Goal: Task Accomplishment & Management: Manage account settings

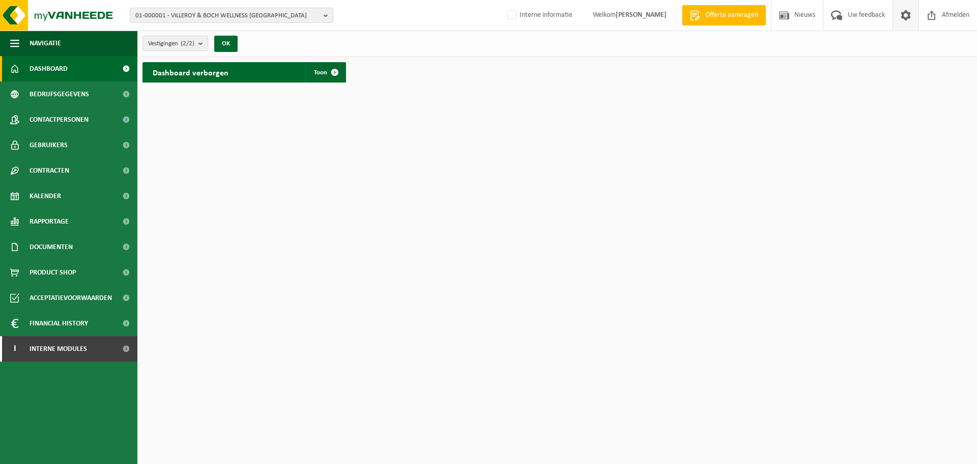
click at [905, 18] on span at bounding box center [906, 15] width 15 height 30
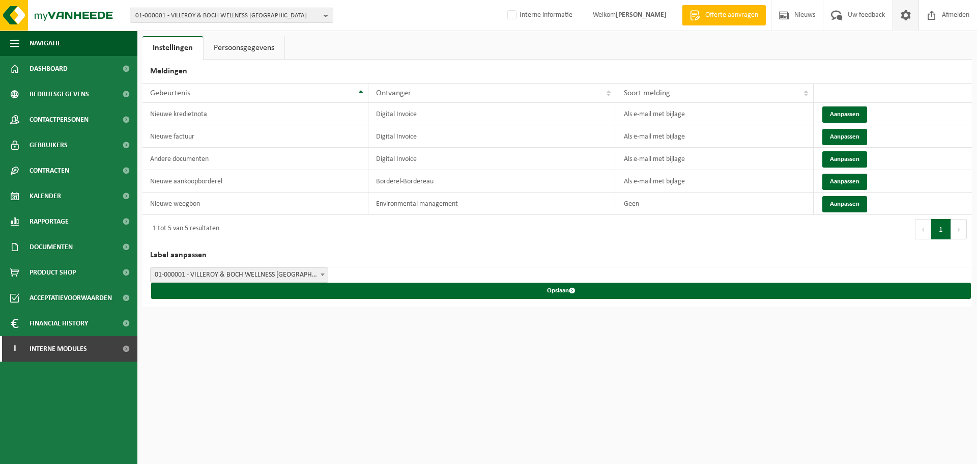
click at [234, 50] on link "Persoonsgegevens" at bounding box center [244, 47] width 81 height 23
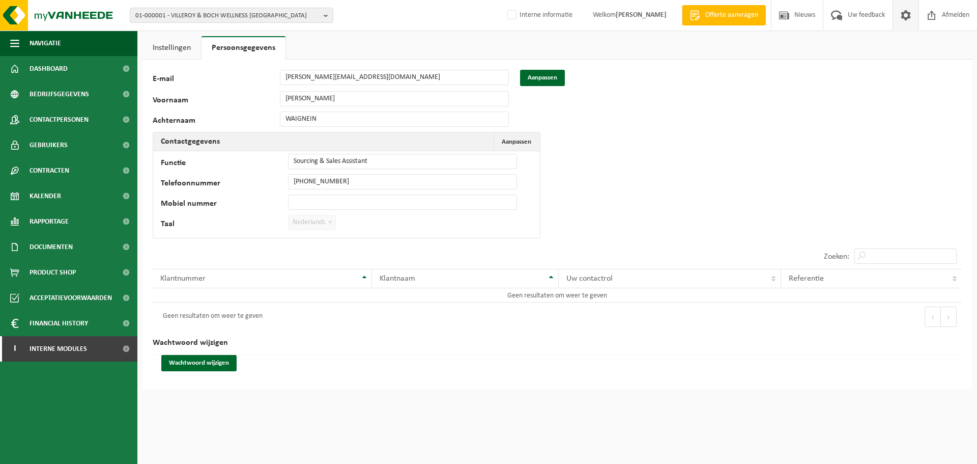
click at [324, 216] on span "Nederlands" at bounding box center [312, 222] width 47 height 14
click at [550, 85] on button "Aanpassen" at bounding box center [542, 78] width 45 height 16
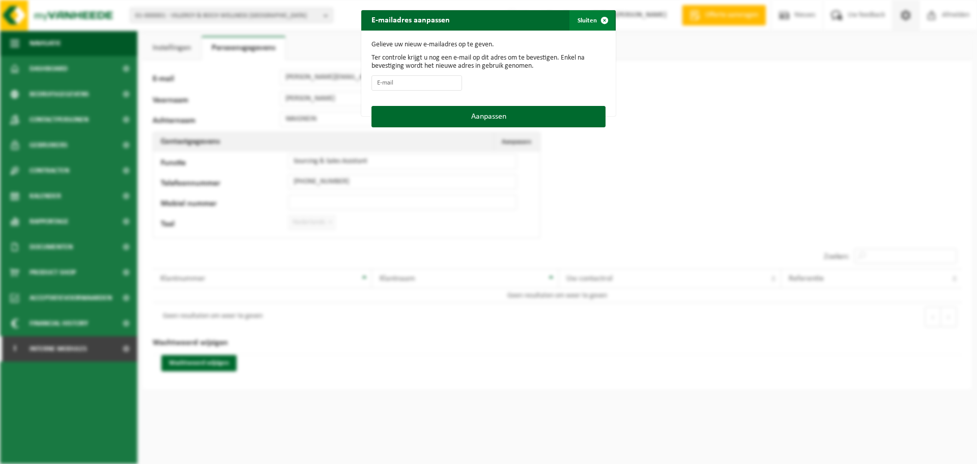
click at [578, 18] on button "Sluiten" at bounding box center [592, 20] width 45 height 20
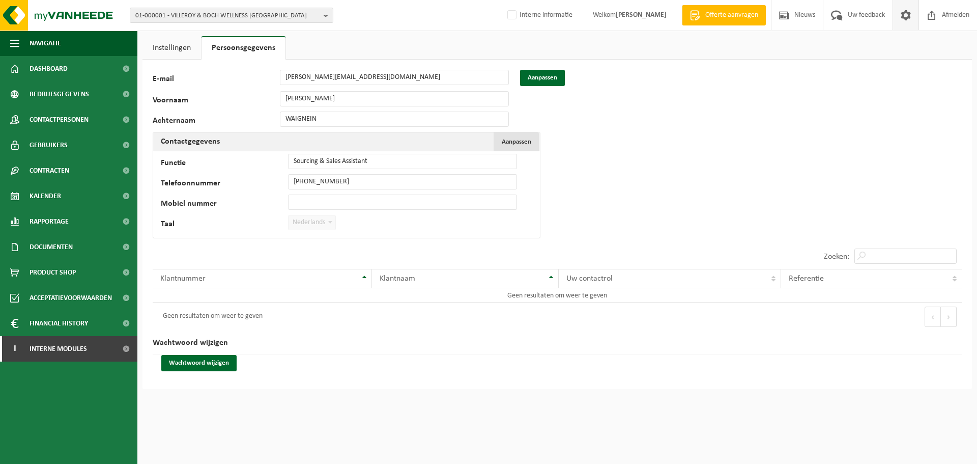
click at [504, 143] on span "Aanpassen" at bounding box center [517, 141] width 30 height 7
